Goal: Navigation & Orientation: Find specific page/section

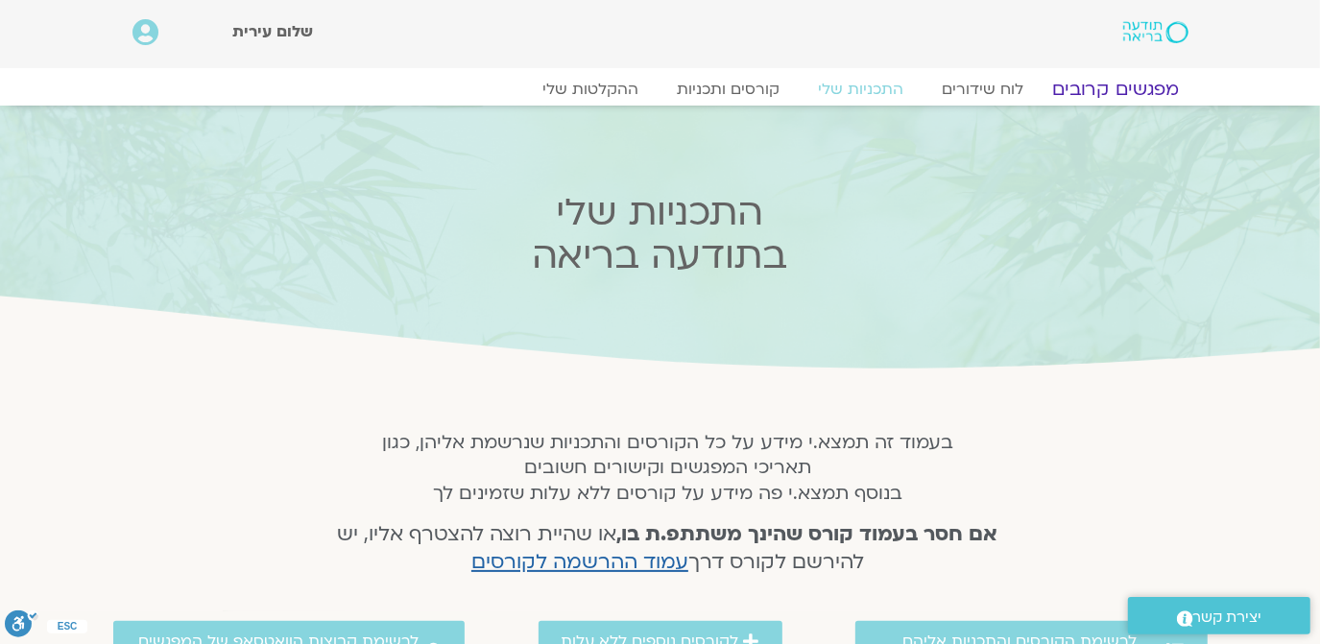
click at [1096, 80] on link "מפגשים קרובים" at bounding box center [1115, 89] width 174 height 23
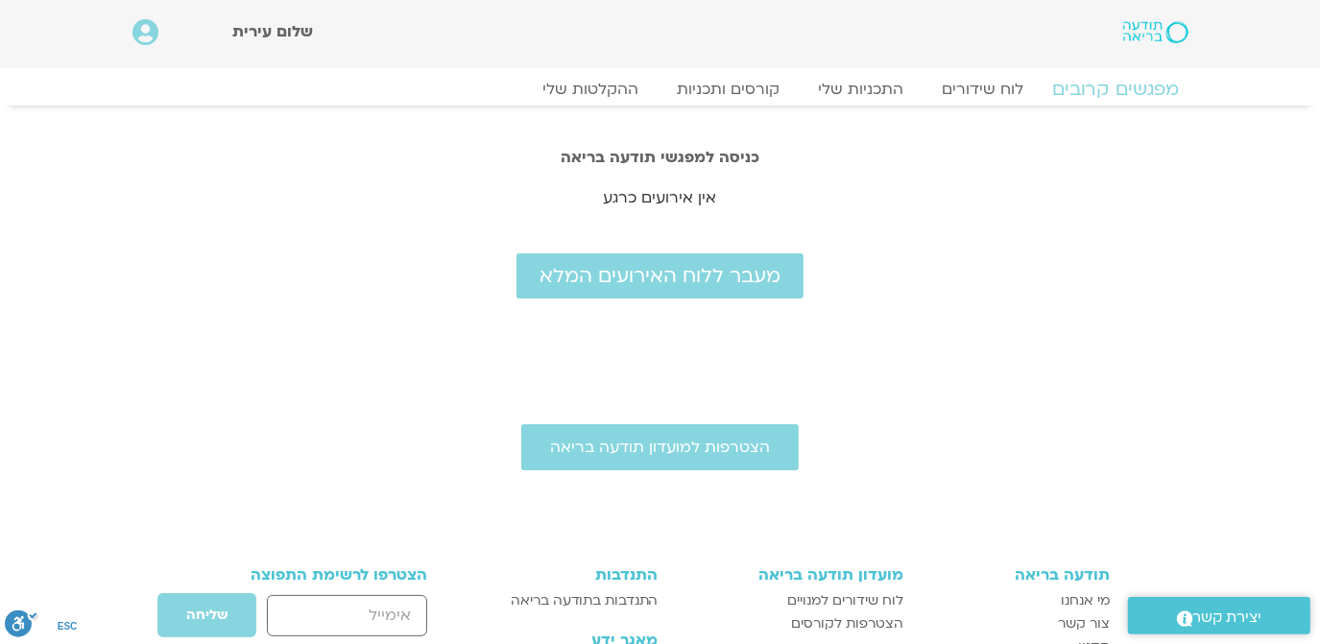
click at [1118, 86] on link "מפגשים קרובים" at bounding box center [1115, 89] width 174 height 23
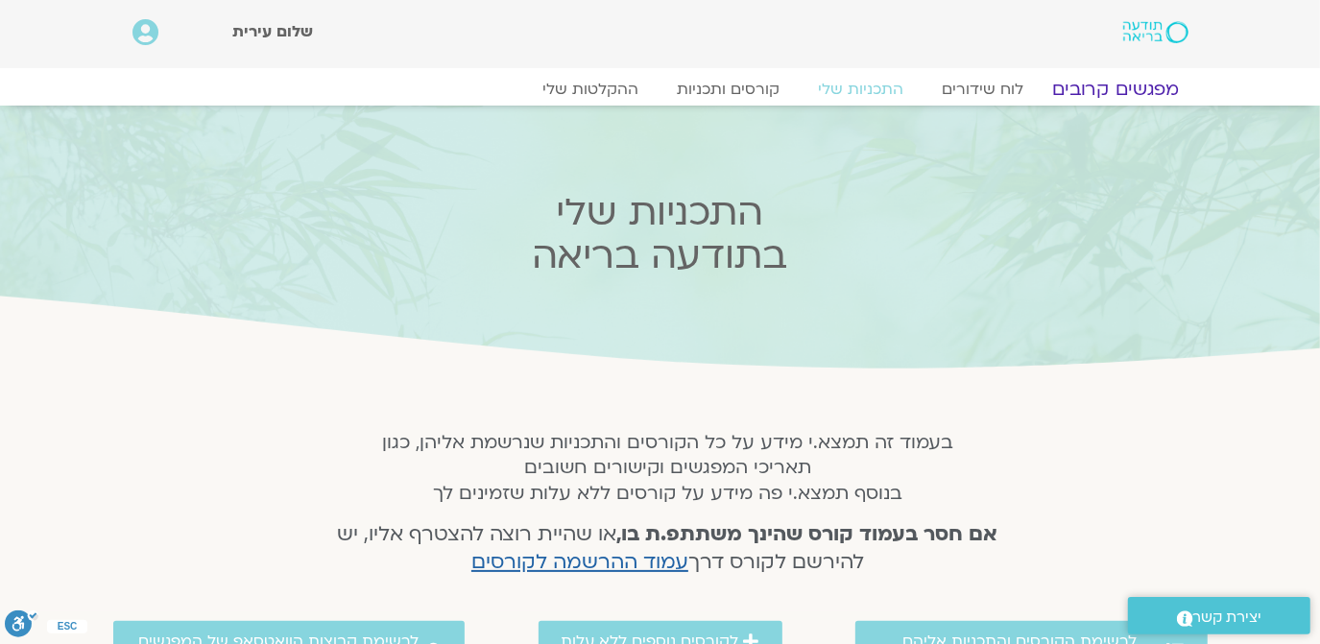
click at [1114, 85] on link "מפגשים קרובים" at bounding box center [1115, 89] width 174 height 23
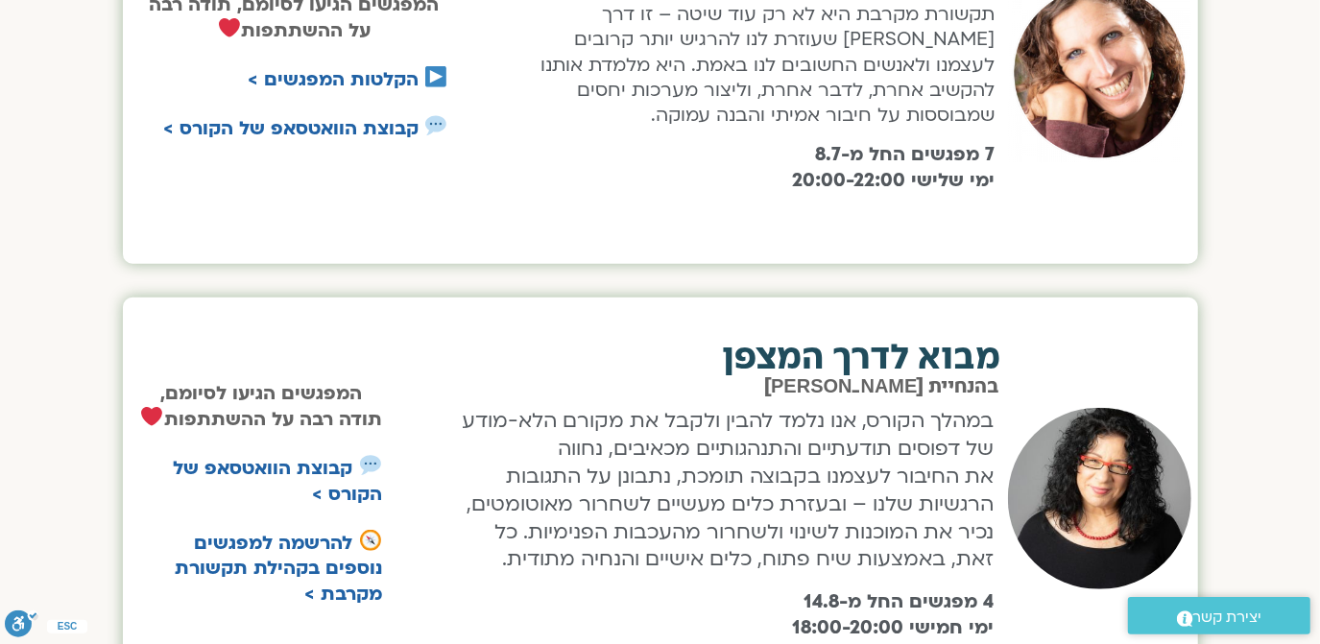
scroll to position [930, 0]
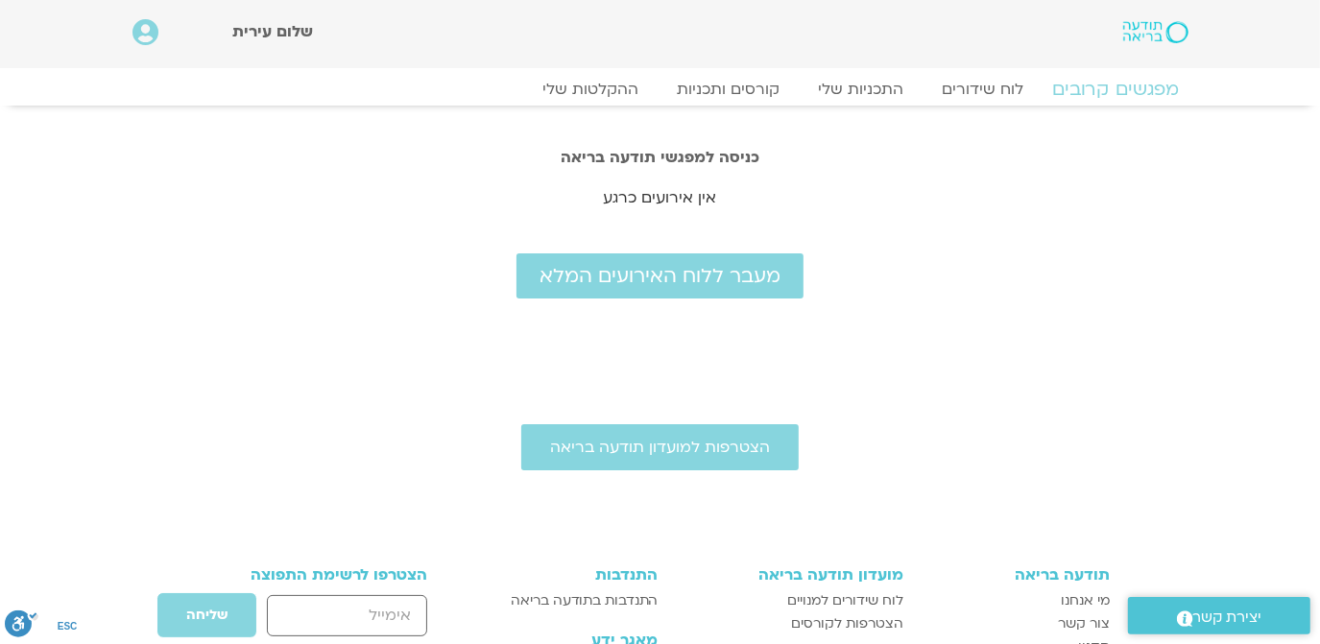
click at [1123, 95] on link "מפגשים קרובים" at bounding box center [1115, 89] width 174 height 23
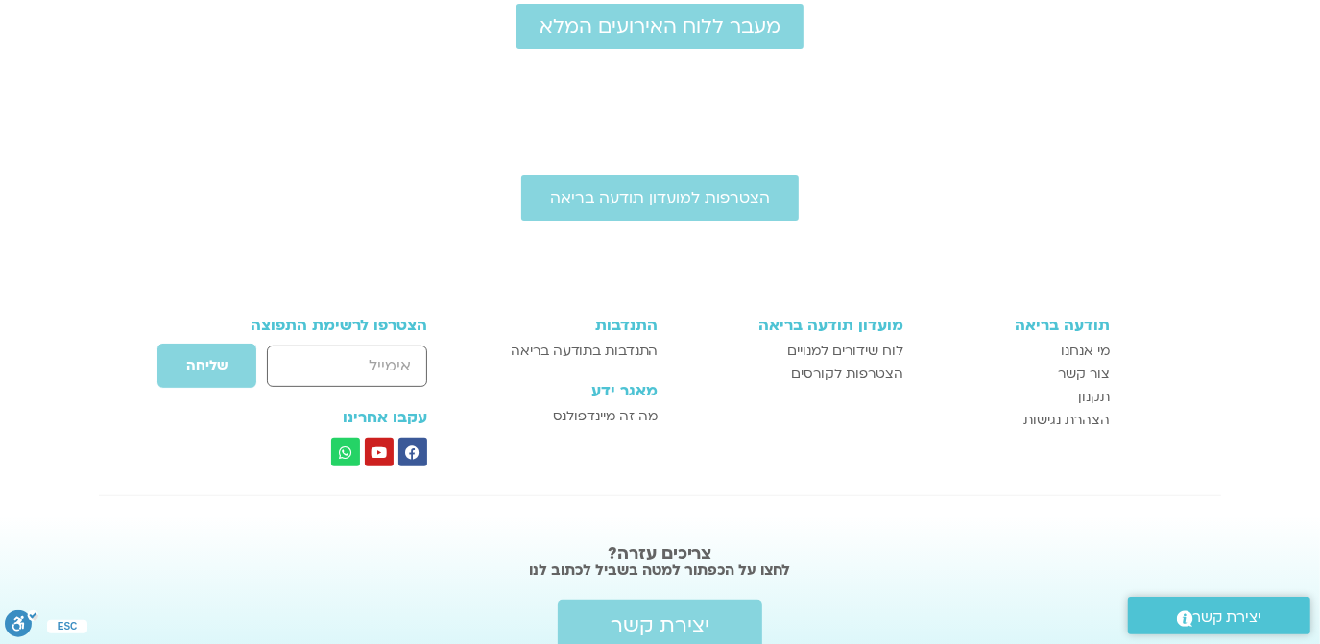
scroll to position [215, 0]
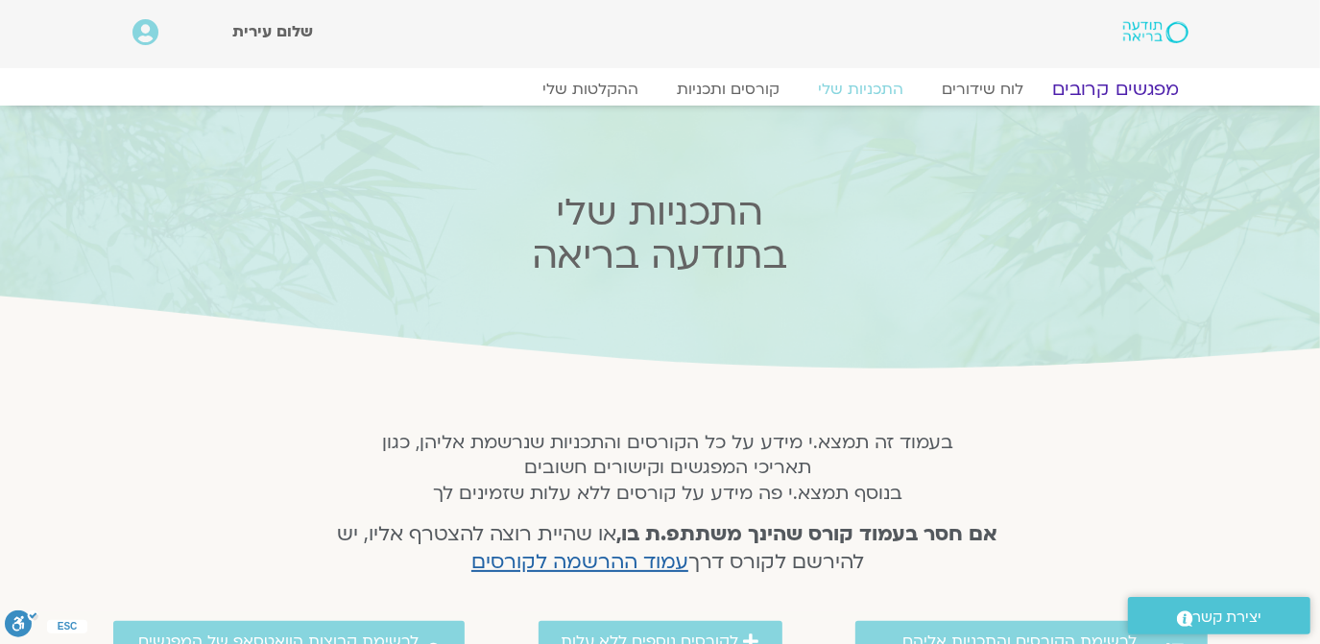
click at [1109, 83] on link "מפגשים קרובים" at bounding box center [1115, 89] width 174 height 23
click at [1108, 88] on link "מפגשים קרובים" at bounding box center [1115, 89] width 174 height 23
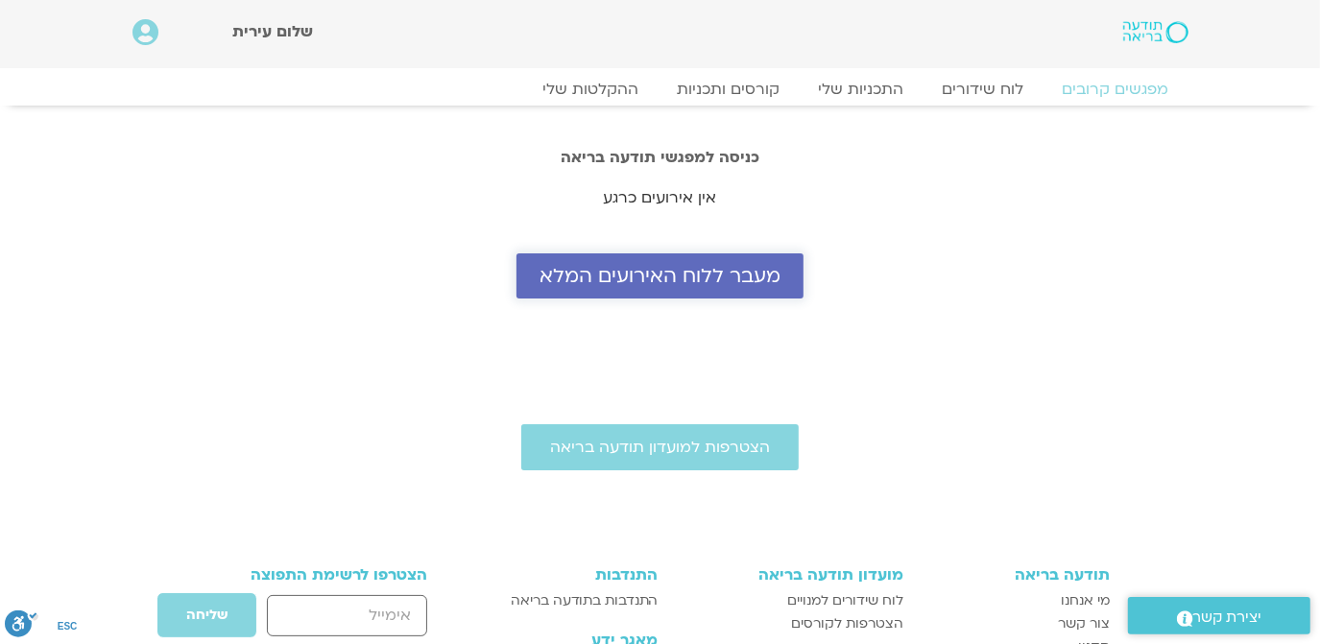
click at [668, 273] on span "מעבר ללוח האירועים המלא" at bounding box center [659, 276] width 241 height 22
